Goal: Information Seeking & Learning: Learn about a topic

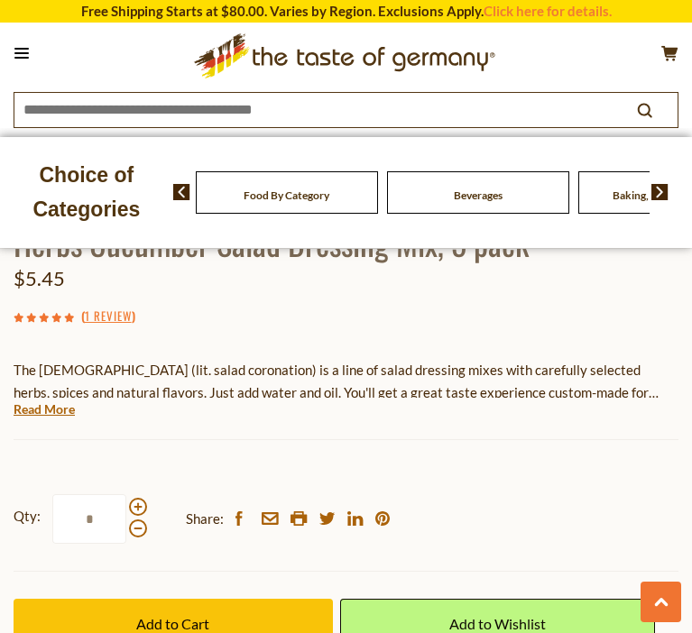
scroll to position [855, 0]
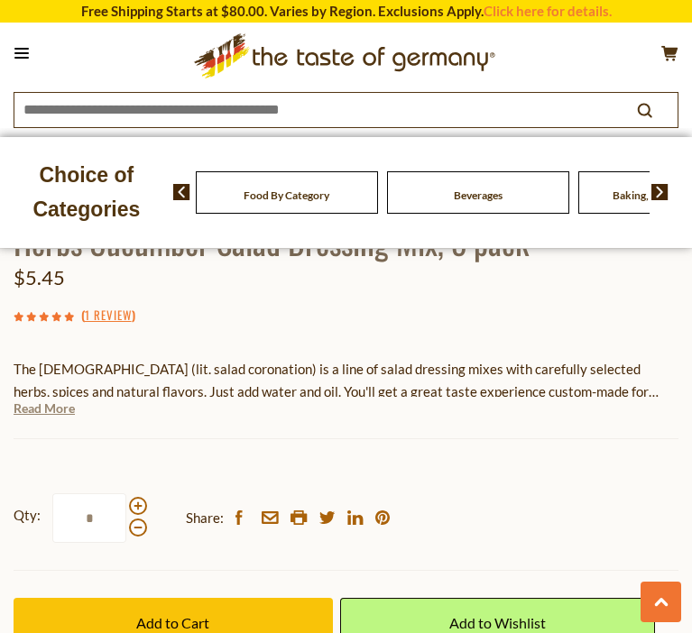
click at [66, 403] on link "Read More" at bounding box center [44, 408] width 61 height 18
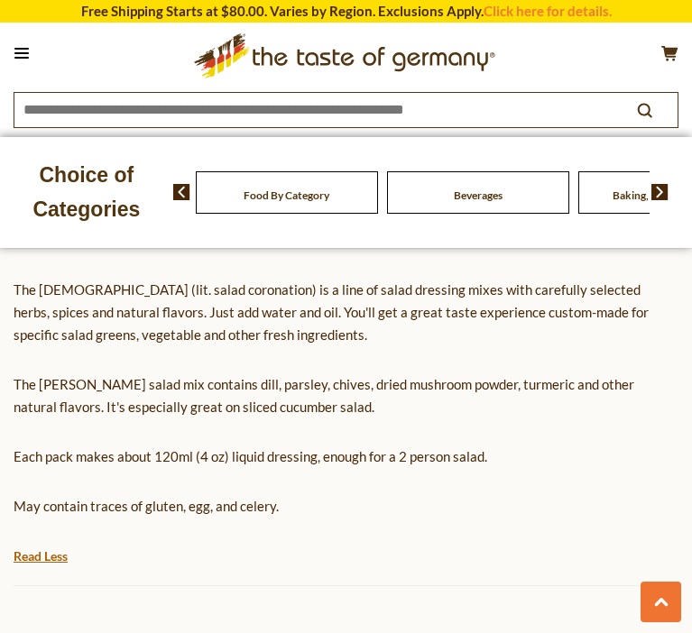
scroll to position [940, 0]
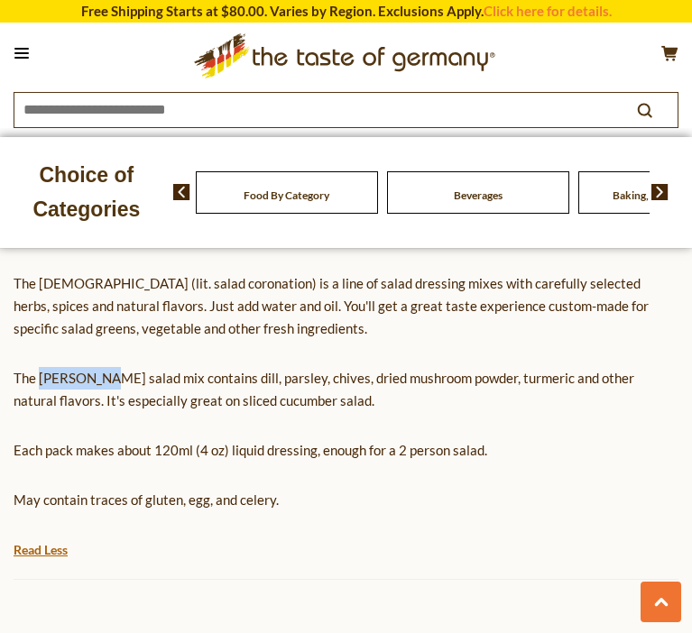
drag, startPoint x: 39, startPoint y: 376, endPoint x: 98, endPoint y: 379, distance: 59.6
click at [98, 379] on p "The [PERSON_NAME] salad mix contains dill, parsley, chives, dried mushroom powd…" at bounding box center [346, 389] width 665 height 45
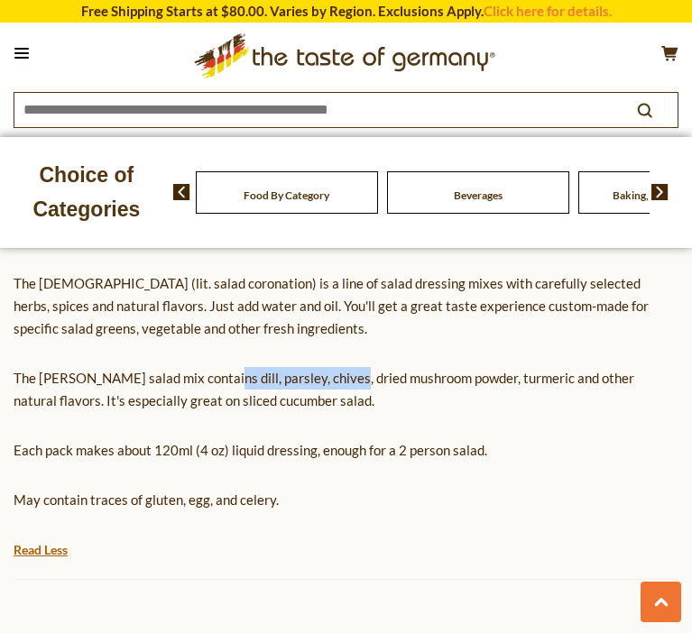
drag, startPoint x: 208, startPoint y: 379, endPoint x: 331, endPoint y: 375, distance: 122.7
click at [331, 375] on p "The [PERSON_NAME] salad mix contains dill, parsley, chives, dried mushroom powd…" at bounding box center [346, 389] width 665 height 45
drag, startPoint x: 426, startPoint y: 376, endPoint x: 460, endPoint y: 376, distance: 34.3
click at [427, 376] on p "The [PERSON_NAME] salad mix contains dill, parsley, chives, dried mushroom powd…" at bounding box center [346, 389] width 665 height 45
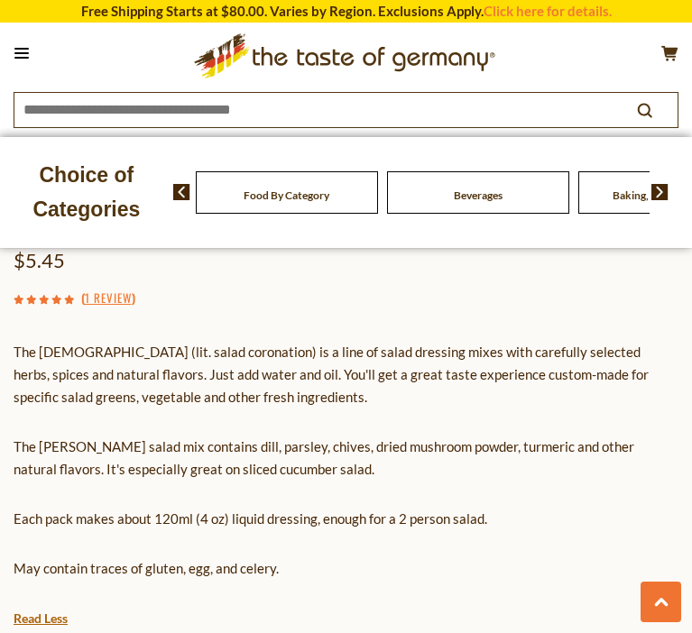
scroll to position [870, 0]
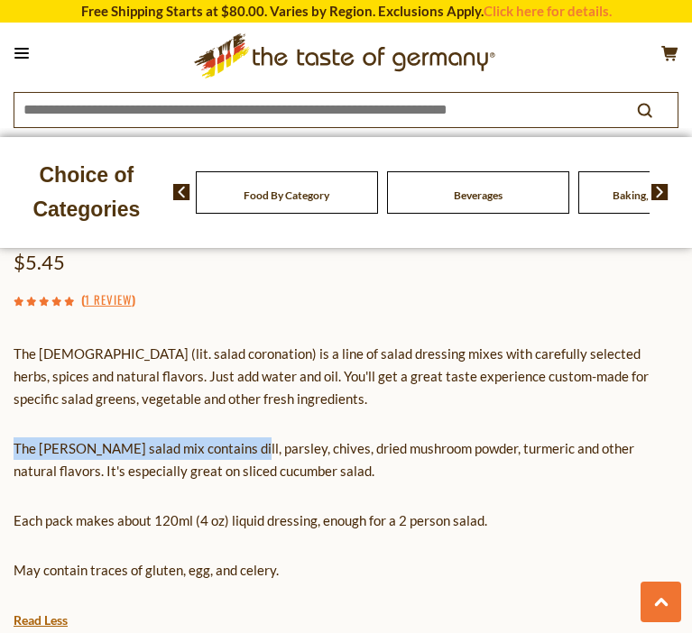
drag, startPoint x: 228, startPoint y: 445, endPoint x: 610, endPoint y: 435, distance: 381.5
click at [610, 435] on div "The [DEMOGRAPHIC_DATA] (lit. salad coronation) is a line of salad dressing mixe…" at bounding box center [346, 469] width 665 height 280
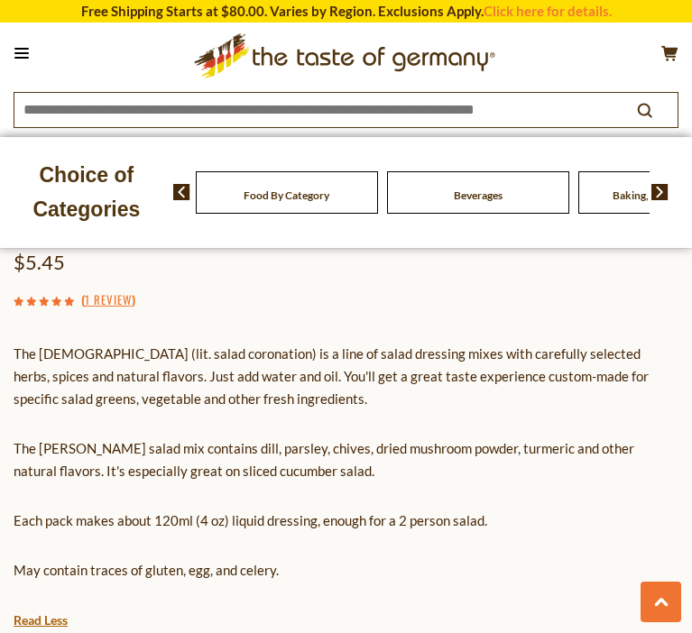
click at [601, 472] on p "The [PERSON_NAME] salad mix contains dill, parsley, chives, dried mushroom powd…" at bounding box center [346, 459] width 665 height 45
